Goal: Task Accomplishment & Management: Complete application form

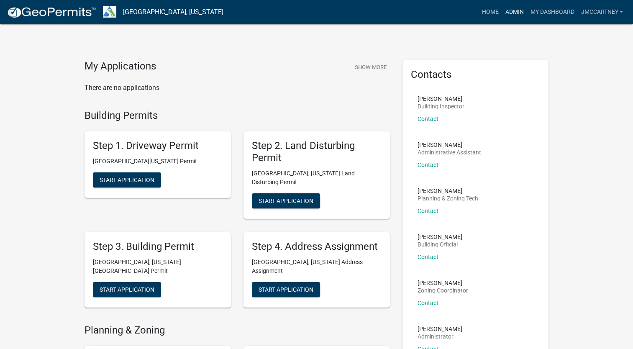
click at [510, 11] on link "Admin" at bounding box center [514, 12] width 25 height 16
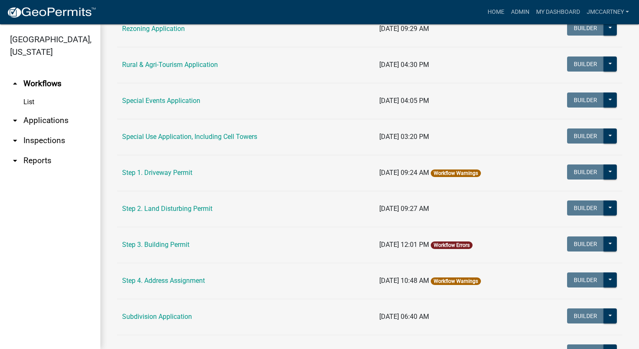
scroll to position [376, 0]
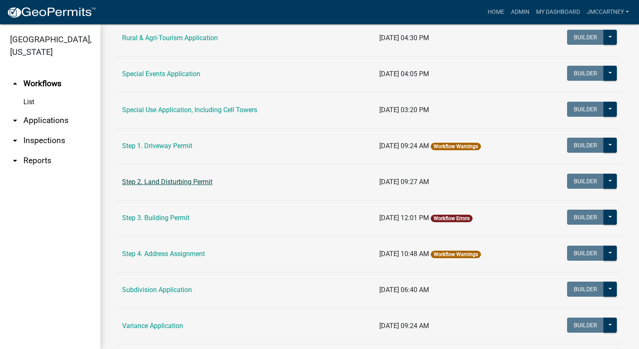
click at [176, 182] on link "Step 2. Land Disturbing Permit" at bounding box center [167, 182] width 90 height 8
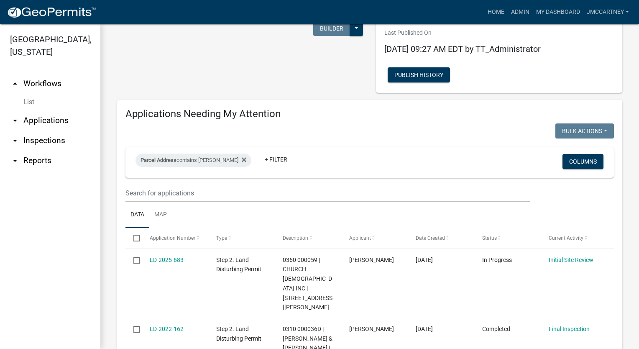
scroll to position [42, 0]
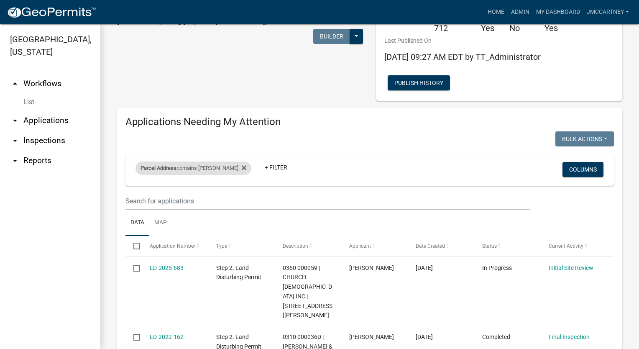
click at [205, 168] on div "Parcel Address contains [GEOGRAPHIC_DATA]" at bounding box center [194, 167] width 116 height 13
click at [242, 168] on icon at bounding box center [244, 167] width 5 height 5
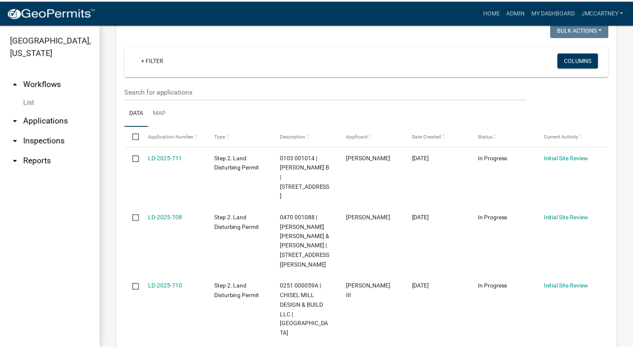
scroll to position [167, 0]
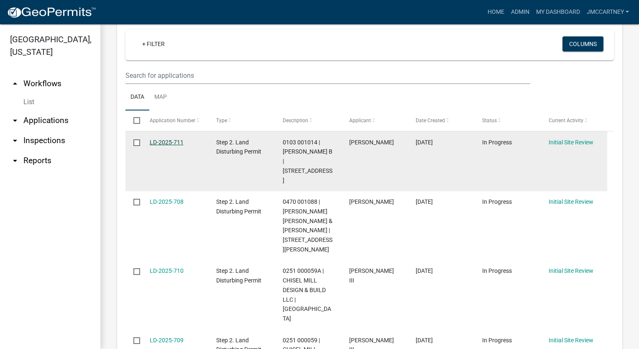
click at [166, 143] on link "LD-2025-711" at bounding box center [167, 142] width 34 height 7
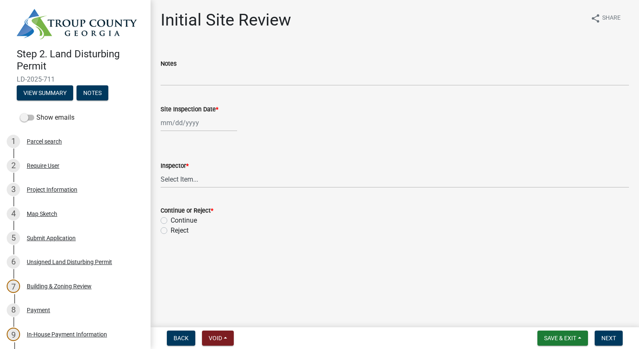
click at [182, 127] on div at bounding box center [199, 122] width 77 height 17
select select "10"
select select "2025"
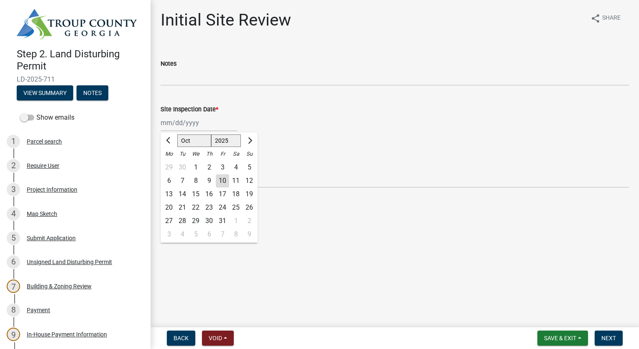
click at [221, 180] on div "10" at bounding box center [222, 180] width 13 height 13
type input "[DATE]"
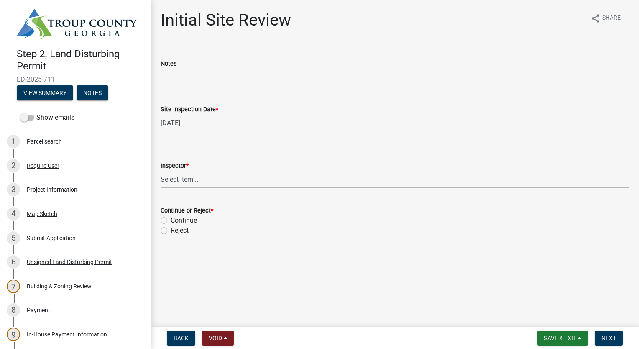
click at [189, 177] on select "Select Item... [PERSON_NAME] [PERSON_NAME]" at bounding box center [395, 179] width 469 height 17
click at [161, 171] on select "Select Item... [PERSON_NAME] [PERSON_NAME]" at bounding box center [395, 179] width 469 height 17
select select "6bd9e87f-a154-4f48-afcb-b0748361b378"
click at [168, 220] on div "Continue" at bounding box center [395, 220] width 469 height 10
click at [171, 218] on label "Continue" at bounding box center [184, 220] width 26 height 10
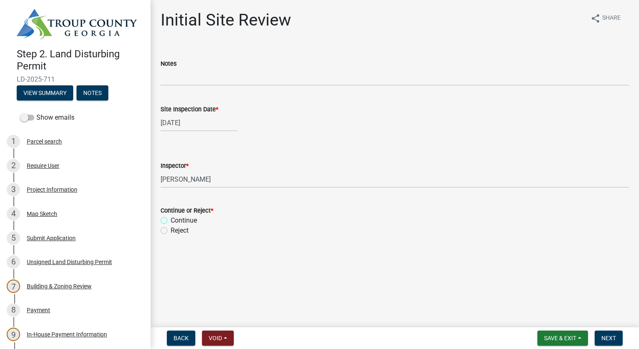
click at [171, 218] on input "Continue" at bounding box center [173, 217] width 5 height 5
radio input "true"
click at [614, 336] on span "Next" at bounding box center [609, 338] width 15 height 7
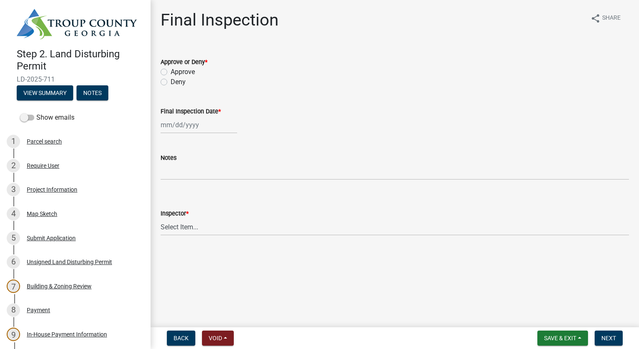
click at [171, 72] on label "Approve" at bounding box center [183, 72] width 24 height 10
click at [171, 72] on input "Approve" at bounding box center [173, 69] width 5 height 5
radio input "true"
select select "10"
select select "2025"
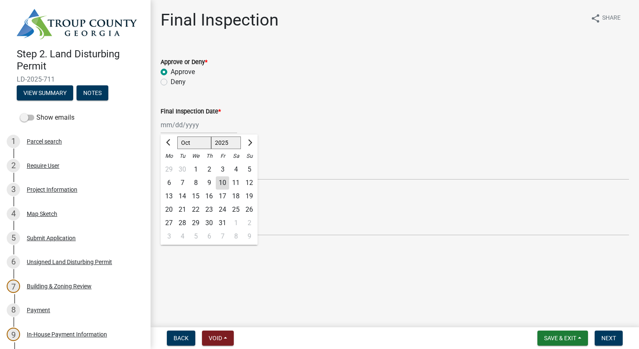
click at [189, 125] on div "[PERSON_NAME] Feb Mar Apr [PERSON_NAME][DATE] Oct Nov [DATE] 1526 1527 1528 152…" at bounding box center [199, 124] width 77 height 17
click at [221, 181] on div "10" at bounding box center [222, 182] width 13 height 13
type input "[DATE]"
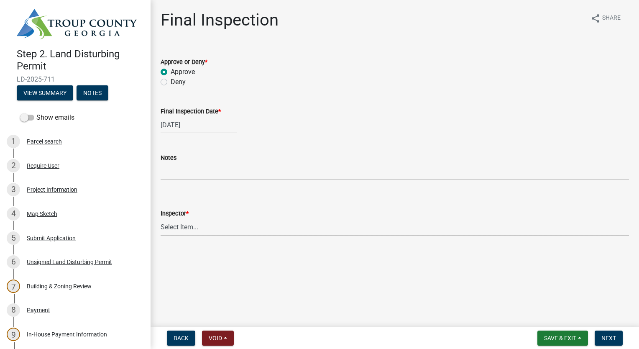
click at [179, 228] on select "Select Item... [PERSON_NAME] [PERSON_NAME]" at bounding box center [395, 226] width 469 height 17
click at [161, 218] on select "Select Item... [PERSON_NAME] [PERSON_NAME]" at bounding box center [395, 226] width 469 height 17
select select "6bd9e87f-a154-4f48-afcb-b0748361b378"
click at [607, 336] on span "Next" at bounding box center [609, 338] width 15 height 7
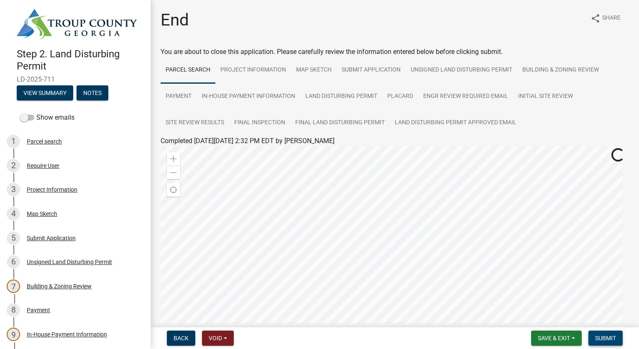
click at [602, 339] on span "Submit" at bounding box center [605, 338] width 21 height 7
